Goal: Transaction & Acquisition: Obtain resource

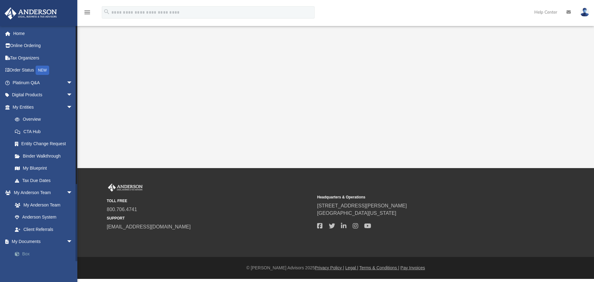
click at [32, 250] on link "Box" at bounding box center [45, 254] width 73 height 12
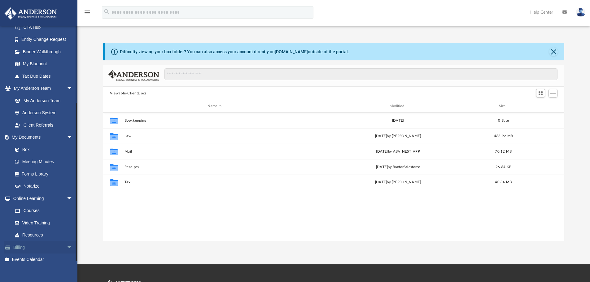
scroll to position [110, 0]
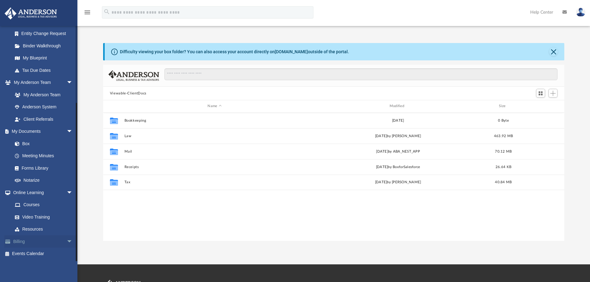
click at [31, 245] on link "Billing arrow_drop_down" at bounding box center [43, 241] width 78 height 12
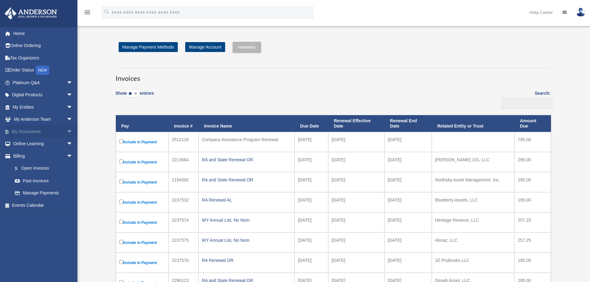
click at [67, 132] on span "arrow_drop_down" at bounding box center [73, 131] width 12 height 13
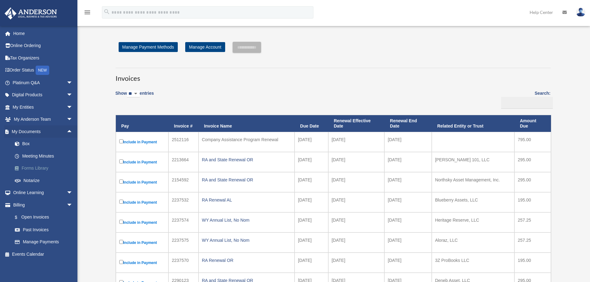
click at [42, 166] on link "Forms Library" at bounding box center [45, 168] width 73 height 12
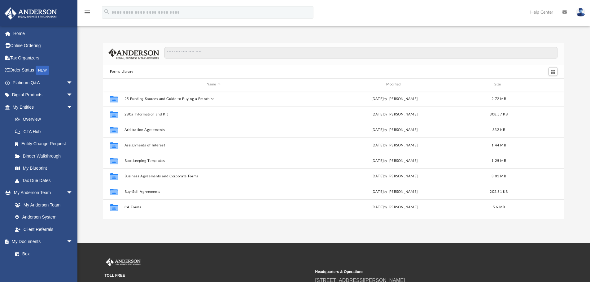
scroll to position [136, 456]
click at [212, 52] on input "Search files and folders" at bounding box center [360, 53] width 393 height 12
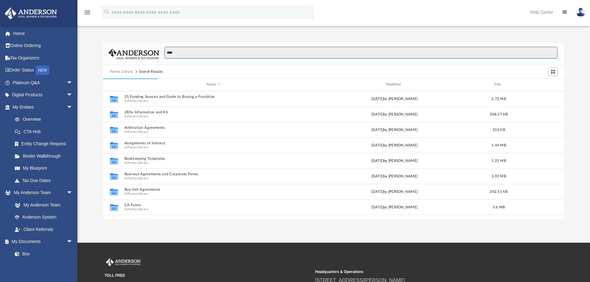
scroll to position [117, 456]
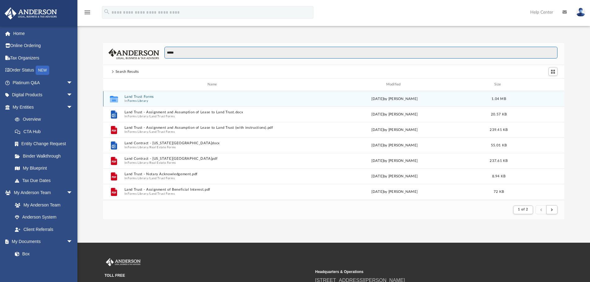
type input "****"
click at [138, 98] on button "Land Trust Forms" at bounding box center [213, 97] width 178 height 4
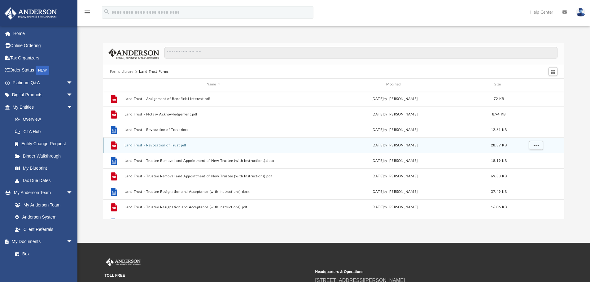
scroll to position [0, 0]
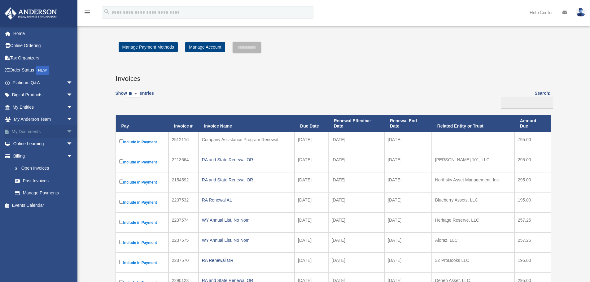
click at [67, 130] on span "arrow_drop_down" at bounding box center [73, 131] width 12 height 13
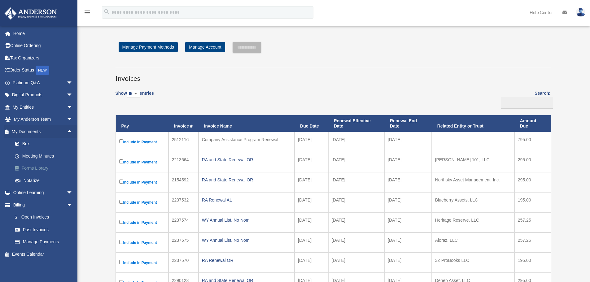
click at [40, 170] on link "Forms Library" at bounding box center [45, 168] width 73 height 12
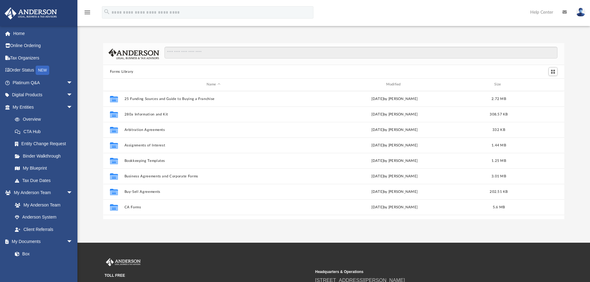
scroll to position [136, 456]
click at [233, 51] on input "Search files and folders" at bounding box center [360, 53] width 393 height 12
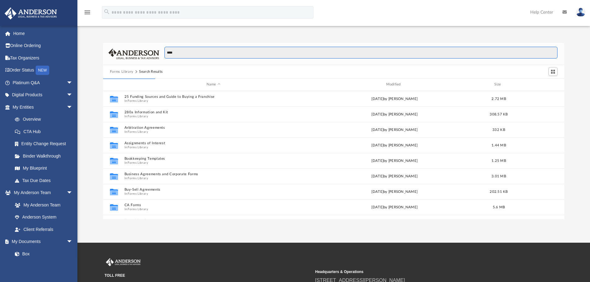
scroll to position [117, 456]
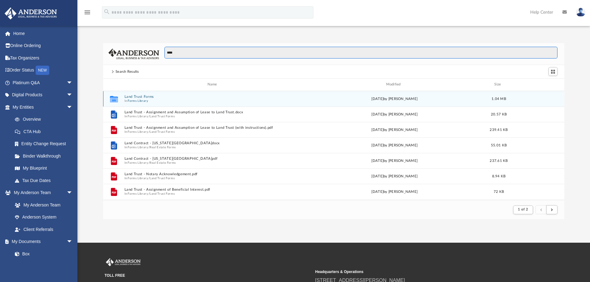
type input "****"
click at [137, 94] on div "Collaborated Folder Land Trust Forms In Forms Library [DATE] by [PERSON_NAME] 1…" at bounding box center [333, 98] width 461 height 15
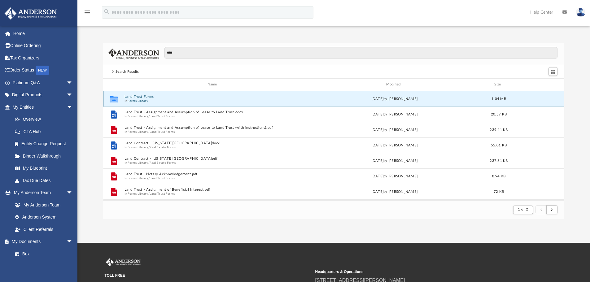
click at [147, 95] on button "Land Trust Forms" at bounding box center [213, 97] width 178 height 4
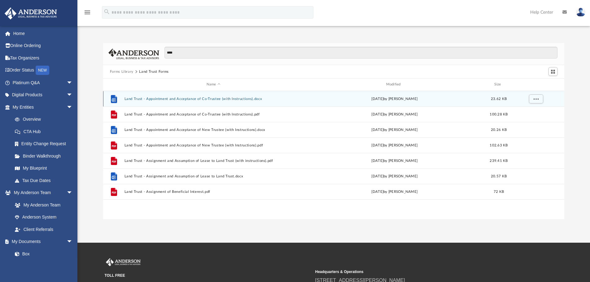
scroll to position [136, 456]
click at [541, 98] on button "More options" at bounding box center [535, 98] width 14 height 9
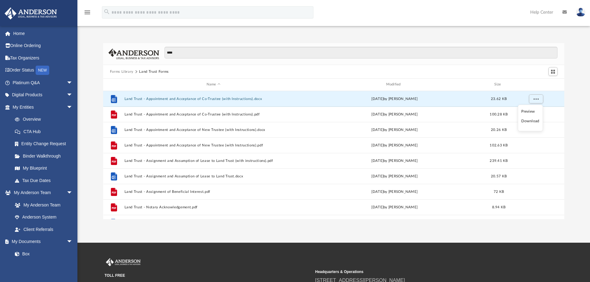
click at [531, 121] on li "Download" at bounding box center [530, 121] width 18 height 7
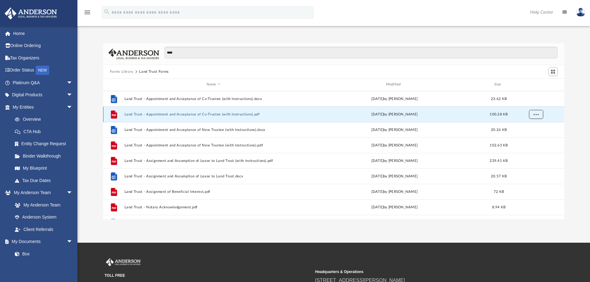
click at [537, 116] on button "More options" at bounding box center [535, 114] width 14 height 9
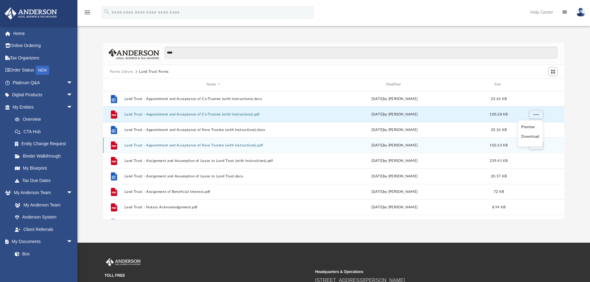
click at [532, 138] on li "Download" at bounding box center [530, 136] width 18 height 7
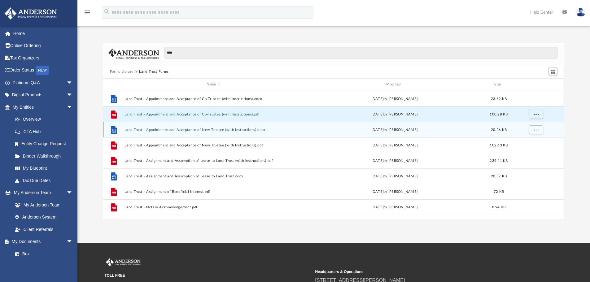
click at [549, 133] on div "grid" at bounding box center [535, 130] width 43 height 12
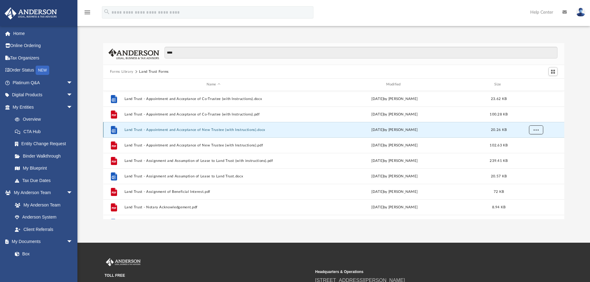
click at [539, 128] on button "More options" at bounding box center [535, 129] width 14 height 9
click at [529, 151] on li "Download" at bounding box center [530, 152] width 18 height 7
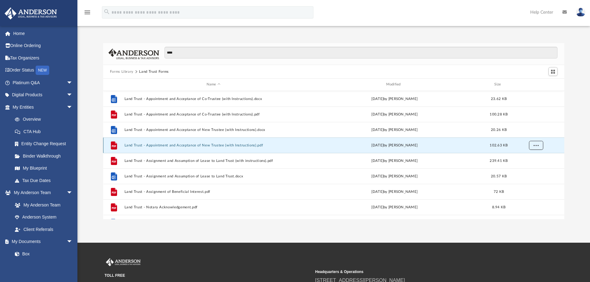
click at [537, 145] on span "More options" at bounding box center [535, 144] width 5 height 3
click at [531, 166] on li "Download" at bounding box center [530, 167] width 18 height 7
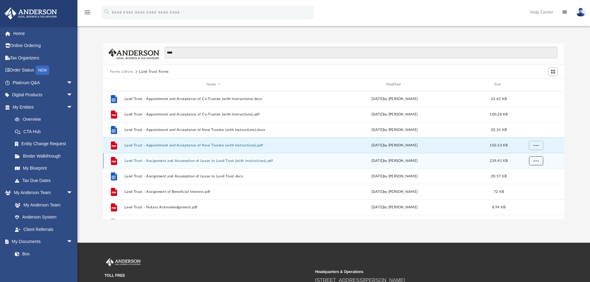
click at [535, 161] on span "More options" at bounding box center [535, 160] width 5 height 3
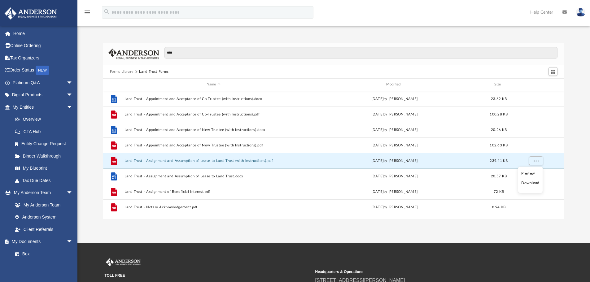
click at [531, 185] on li "Download" at bounding box center [530, 183] width 18 height 7
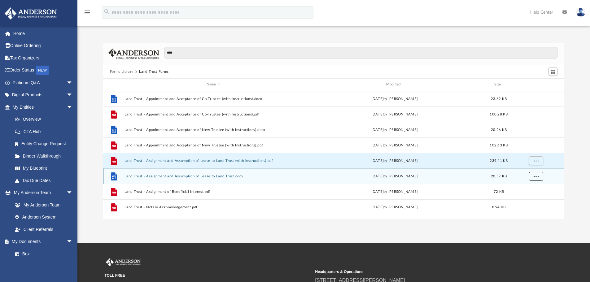
click at [538, 173] on button "More options" at bounding box center [535, 176] width 14 height 9
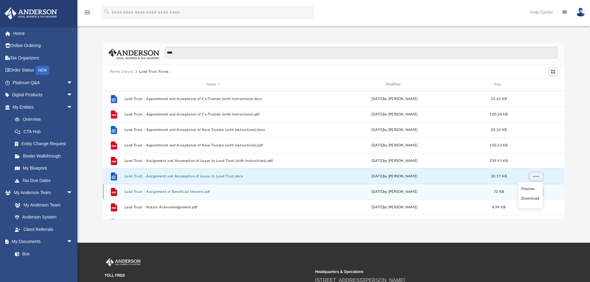
click at [533, 197] on li "Download" at bounding box center [530, 198] width 18 height 7
click at [538, 191] on span "More options" at bounding box center [535, 191] width 5 height 3
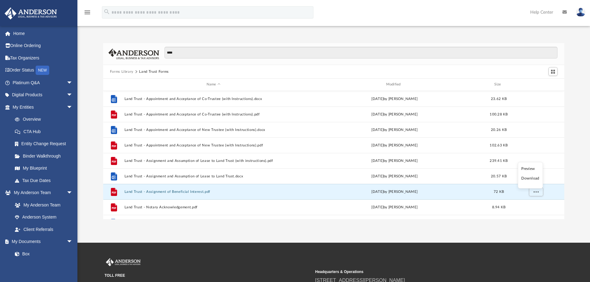
click at [535, 178] on li "Download" at bounding box center [530, 178] width 18 height 7
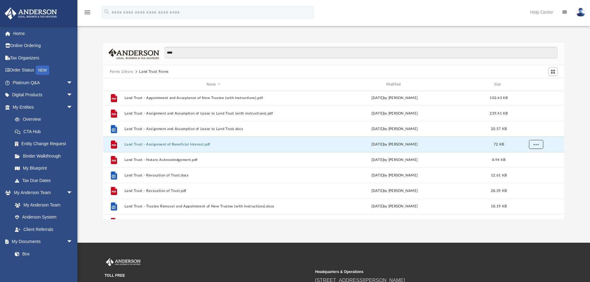
scroll to position [62, 0]
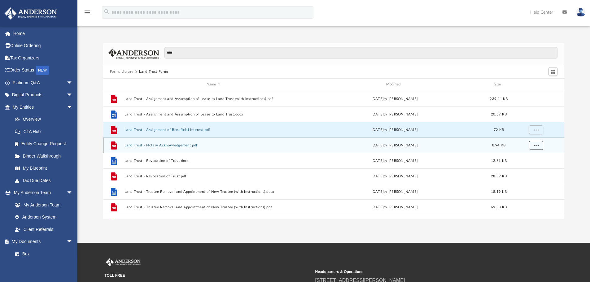
click at [535, 146] on span "More options" at bounding box center [535, 144] width 5 height 3
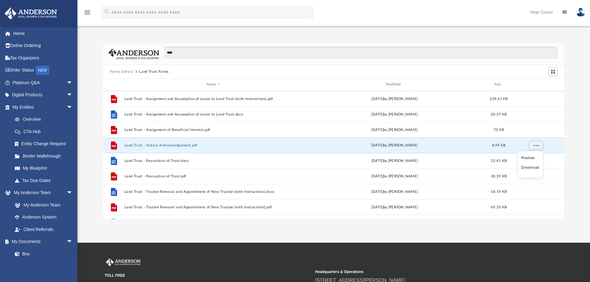
click at [533, 168] on li "Download" at bounding box center [530, 167] width 18 height 7
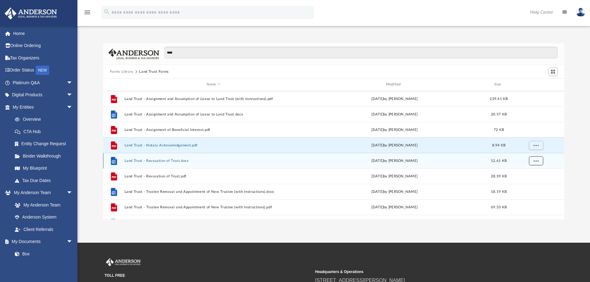
click at [536, 161] on span "More options" at bounding box center [535, 160] width 5 height 3
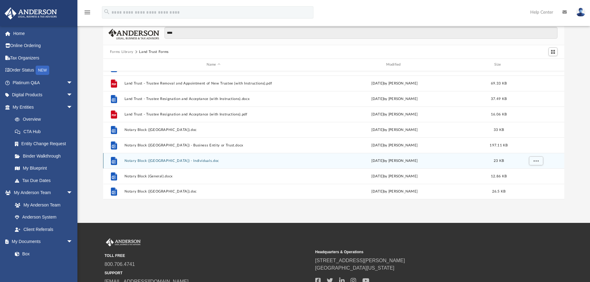
scroll to position [31, 0]
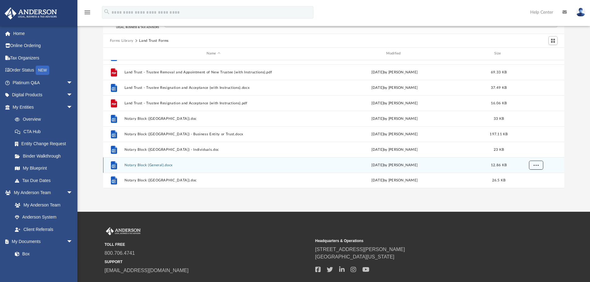
click at [537, 165] on span "More options" at bounding box center [535, 164] width 5 height 3
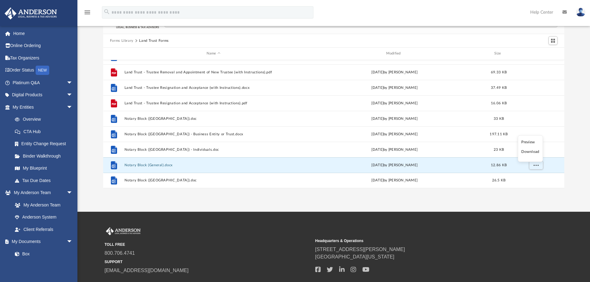
click at [532, 153] on li "Download" at bounding box center [530, 152] width 18 height 7
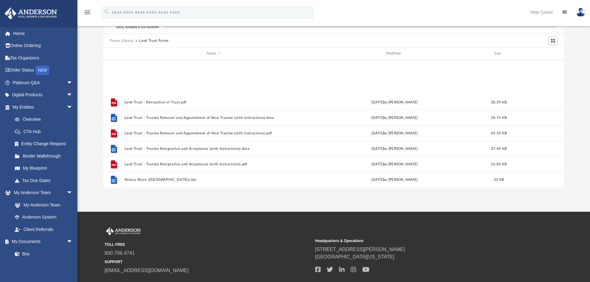
scroll to position [11, 0]
